Goal: Find specific page/section: Find specific page/section

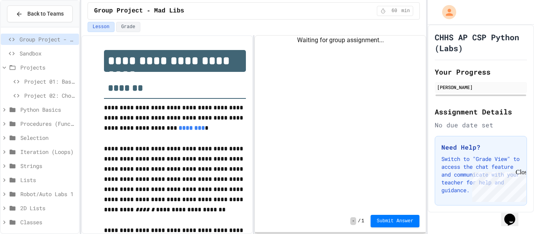
click at [38, 67] on span "Projects" at bounding box center [48, 67] width 56 height 8
click at [40, 69] on span "Projects" at bounding box center [48, 67] width 56 height 8
click at [50, 81] on span "Project 01: Basic List Analysis" at bounding box center [50, 81] width 52 height 8
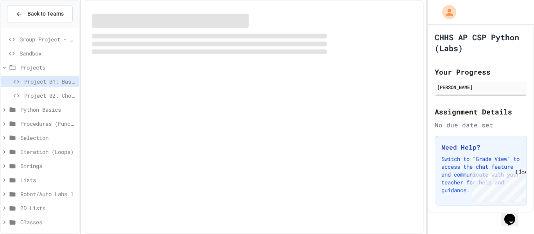
click at [41, 103] on div "Project 02: Choose-Your-Own Adventure" at bounding box center [40, 97] width 78 height 14
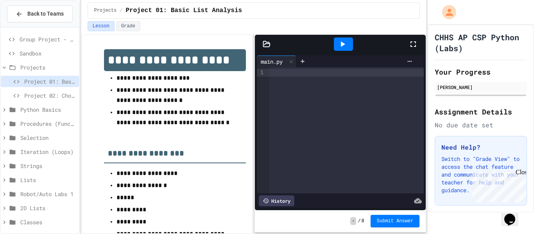
click at [38, 56] on span "Sandbox" at bounding box center [48, 53] width 56 height 8
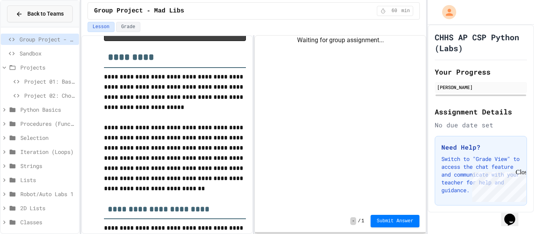
click at [35, 16] on span "Back to Teams" at bounding box center [45, 14] width 36 height 8
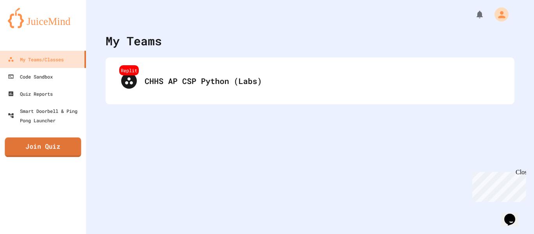
click at [64, 152] on link "Join Quiz" at bounding box center [43, 148] width 76 height 20
